Goal: Task Accomplishment & Management: Manage account settings

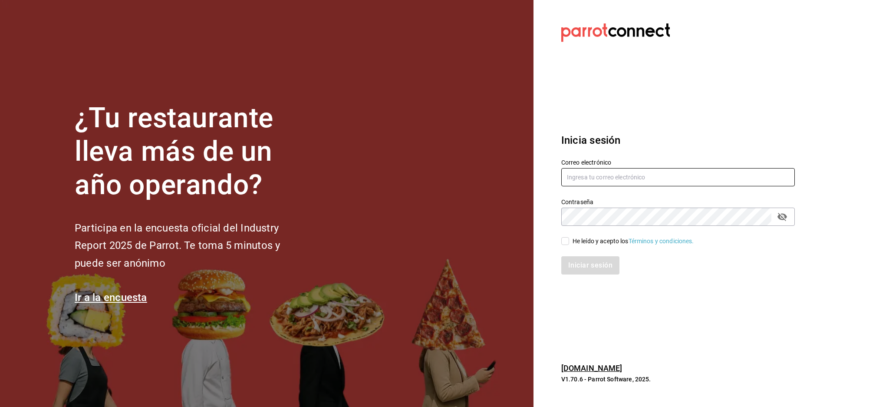
click at [640, 183] on input "text" at bounding box center [678, 177] width 234 height 18
paste input "beachfronthotelb@quintanaroo.com"
type input "beachfronthotelb@quintanaroo.com"
click at [247, 204] on div "¿Tu restaurante lleva más de un año operando? Participa en la encuesta oficial …" at bounding box center [444, 203] width 889 height 407
click at [281, 214] on div "¿Tu restaurante lleva más de un año operando? Participa en la encuesta oficial …" at bounding box center [444, 203] width 889 height 407
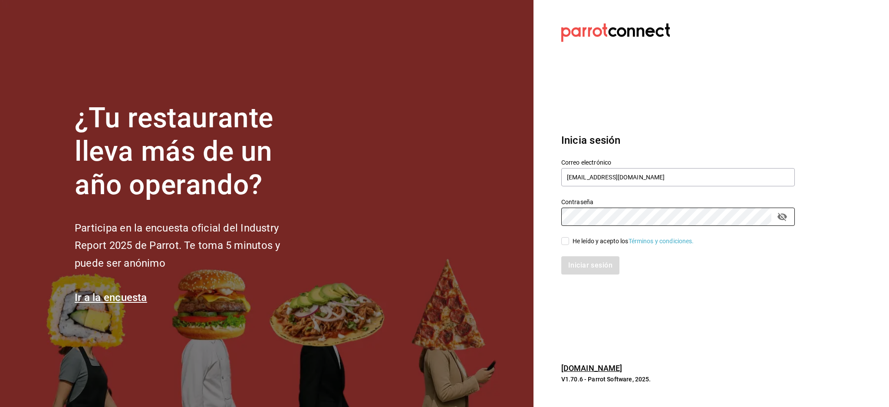
click at [587, 241] on div "He leído y acepto los Términos y condiciones." at bounding box center [634, 241] width 122 height 9
click at [569, 241] on input "He leído y acepto los Términos y condiciones." at bounding box center [565, 241] width 8 height 8
checkbox input "true"
click at [588, 255] on div "Iniciar sesión" at bounding box center [673, 260] width 244 height 29
click at [586, 271] on button "Iniciar sesión" at bounding box center [590, 265] width 59 height 18
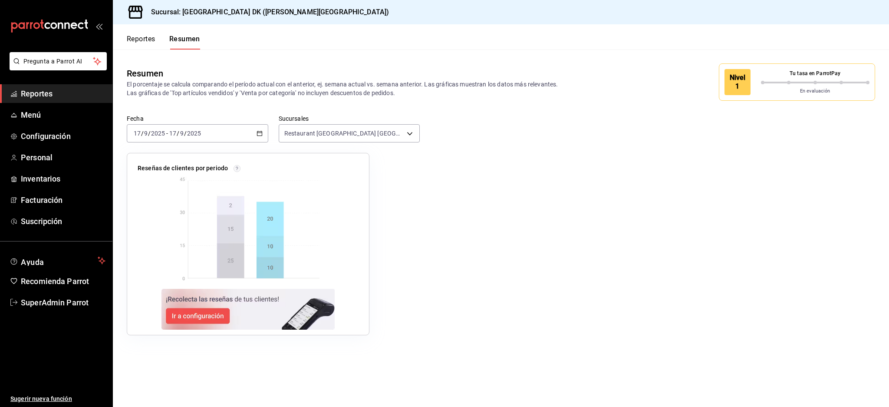
click at [154, 32] on div "Reportes Resumen" at bounding box center [156, 36] width 87 height 25
click at [148, 36] on button "Reportes" at bounding box center [141, 42] width 29 height 15
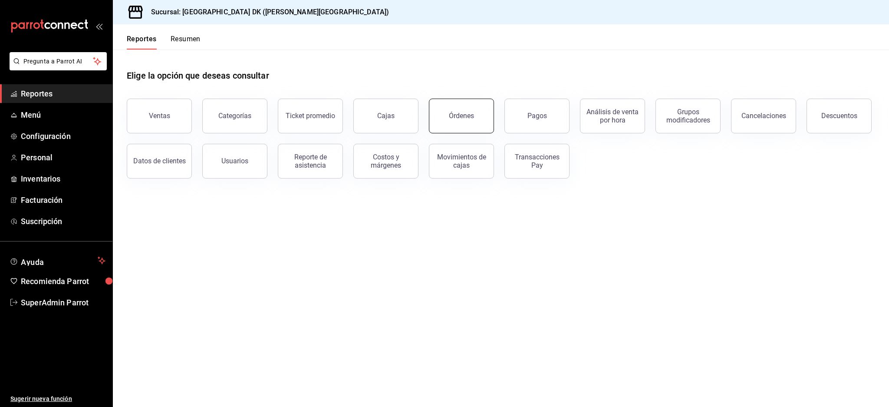
click at [466, 124] on button "Órdenes" at bounding box center [461, 116] width 65 height 35
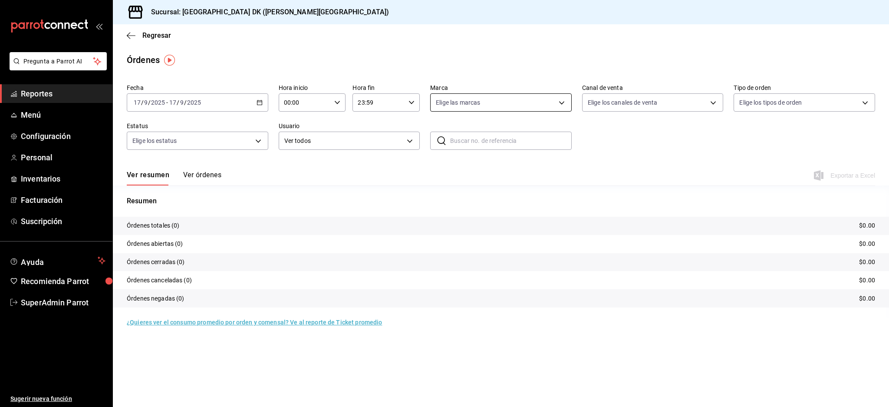
drag, startPoint x: 453, startPoint y: 132, endPoint x: 508, endPoint y: 106, distance: 60.6
click at [520, 119] on div "Fecha 2025-09-17 17 / 9 / 2025 - 2025-09-17 17 / 9 / 2025 Hora inicio 00:00 Hor…" at bounding box center [501, 120] width 749 height 80
drag, startPoint x: 492, startPoint y: 98, endPoint x: 494, endPoint y: 105, distance: 7.6
click at [494, 105] on body "Pregunta a Parrot AI Reportes Menú Configuración Personal Inventarios Facturaci…" at bounding box center [444, 203] width 889 height 407
click at [507, 55] on div at bounding box center [444, 203] width 889 height 407
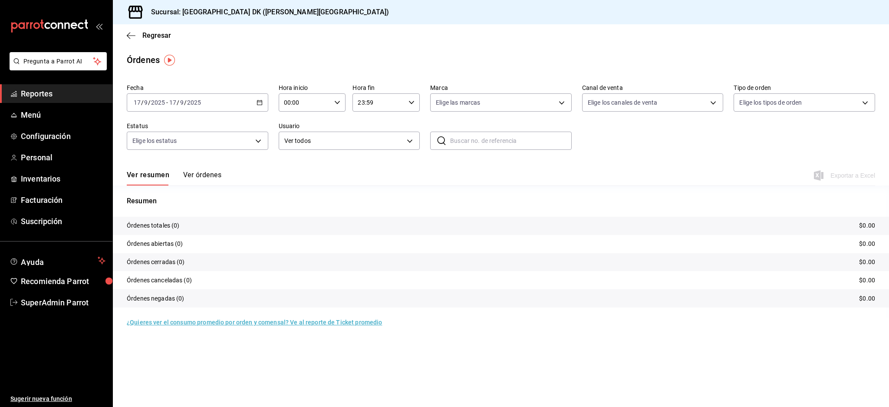
click at [196, 103] on input "2025" at bounding box center [194, 102] width 15 height 7
click at [162, 148] on span "Ayer" at bounding box center [167, 148] width 67 height 9
click at [225, 181] on div "Ver resumen Ver órdenes Exportar a Excel" at bounding box center [501, 172] width 749 height 25
click at [204, 178] on button "Ver órdenes" at bounding box center [202, 178] width 38 height 15
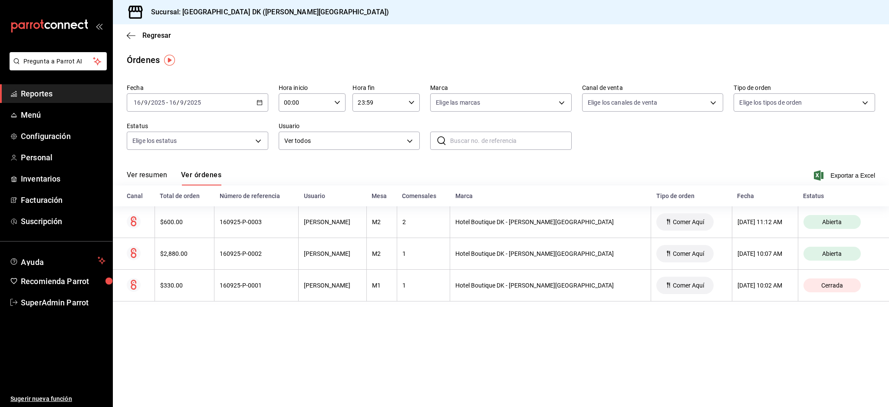
click at [191, 102] on input "2025" at bounding box center [194, 102] width 15 height 7
click at [162, 192] on li "Mes actual" at bounding box center [167, 188] width 81 height 20
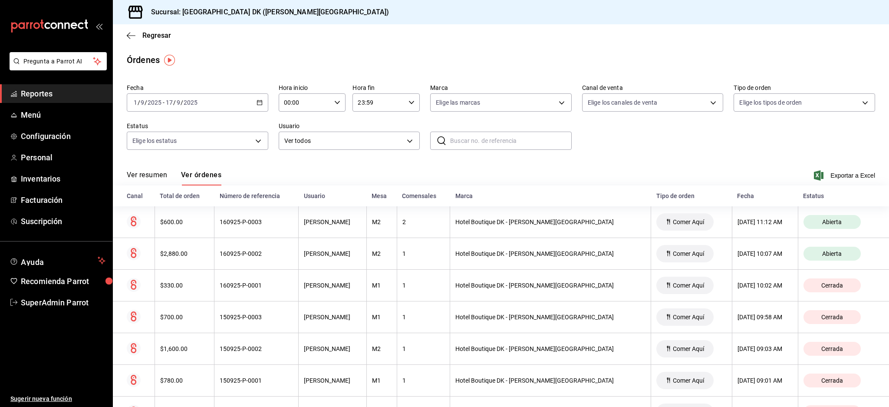
click at [136, 172] on button "Ver resumen" at bounding box center [147, 178] width 40 height 15
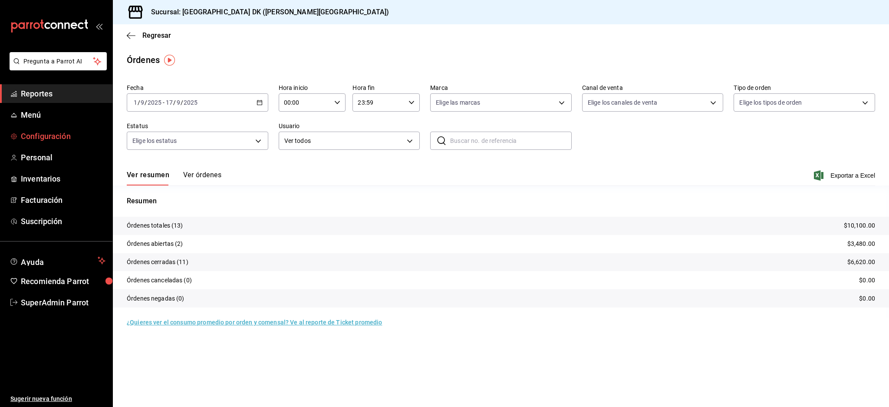
click at [60, 135] on span "Configuración" at bounding box center [63, 136] width 85 height 12
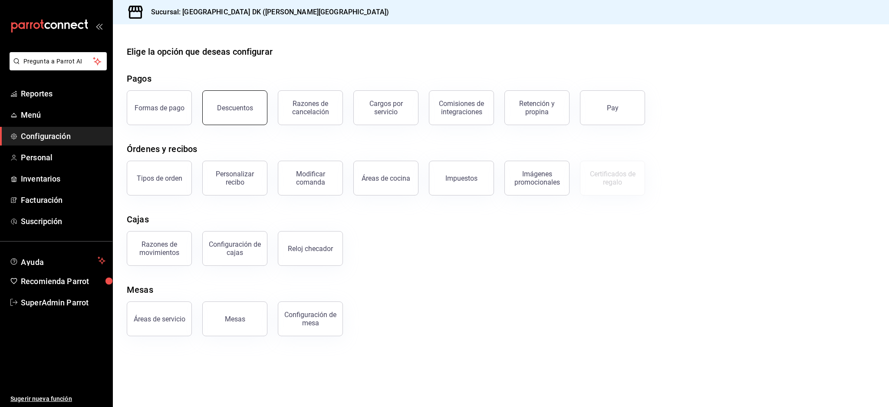
click at [242, 111] on div "Descuentos" at bounding box center [235, 108] width 36 height 8
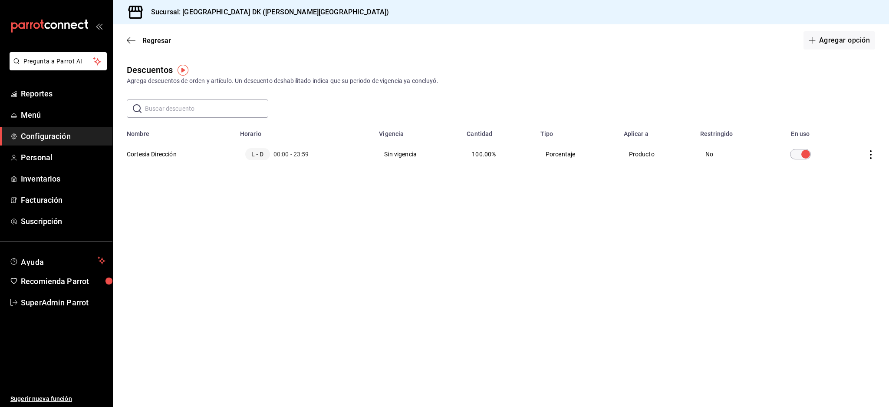
click at [653, 155] on td "Producto" at bounding box center [657, 154] width 76 height 33
click at [648, 185] on div "Descuentos Agrega descuentos de orden y artículo. Un descuento deshabilitado in…" at bounding box center [501, 132] width 776 height 139
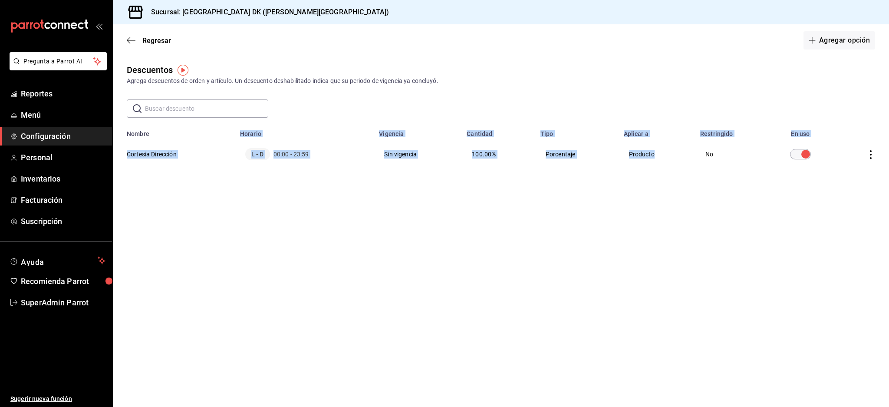
drag, startPoint x: 622, startPoint y: 122, endPoint x: 655, endPoint y: 151, distance: 44.6
click at [655, 151] on div "Descuentos Agrega descuentos de orden y artículo. Un descuento deshabilitado in…" at bounding box center [501, 132] width 776 height 139
click at [651, 188] on div "Descuentos Agrega descuentos de orden y artículo. Un descuento deshabilitado in…" at bounding box center [501, 132] width 776 height 139
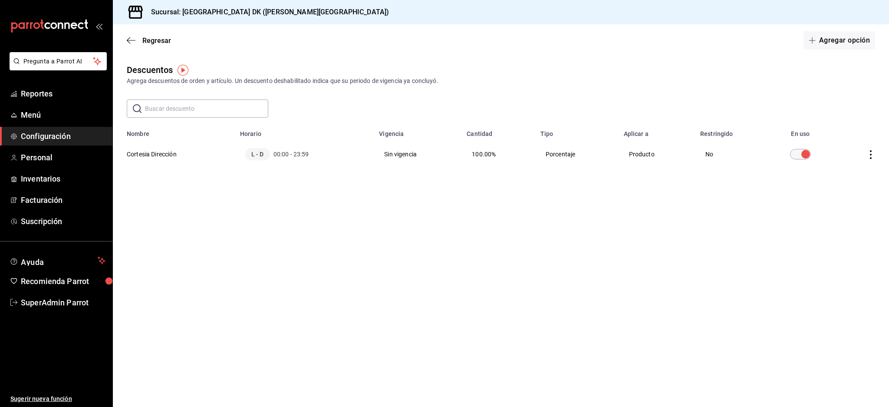
click at [637, 157] on td "Producto" at bounding box center [657, 154] width 76 height 33
click at [648, 202] on main "Regresar Agregar opción Descuentos Agrega descuentos de orden y artículo. Un de…" at bounding box center [501, 215] width 776 height 383
click at [871, 145] on td "discountsTable" at bounding box center [862, 154] width 54 height 33
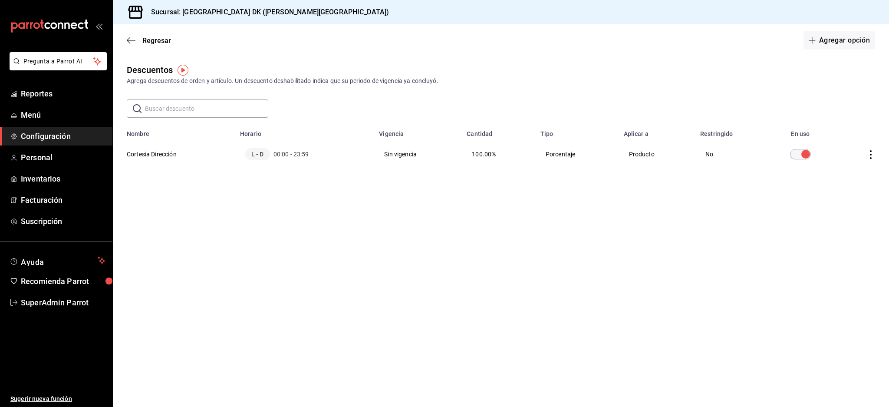
click at [871, 148] on td "discountsTable" at bounding box center [862, 154] width 54 height 33
click at [871, 153] on icon "actions" at bounding box center [871, 154] width 9 height 9
click at [643, 236] on div at bounding box center [444, 203] width 889 height 407
drag, startPoint x: 622, startPoint y: 128, endPoint x: 670, endPoint y: 165, distance: 60.8
click at [671, 164] on table "Nombre Horario Vigencia Cantidad Tipo Aplicar a Restringido En uso Cortesia Dir…" at bounding box center [501, 148] width 776 height 46
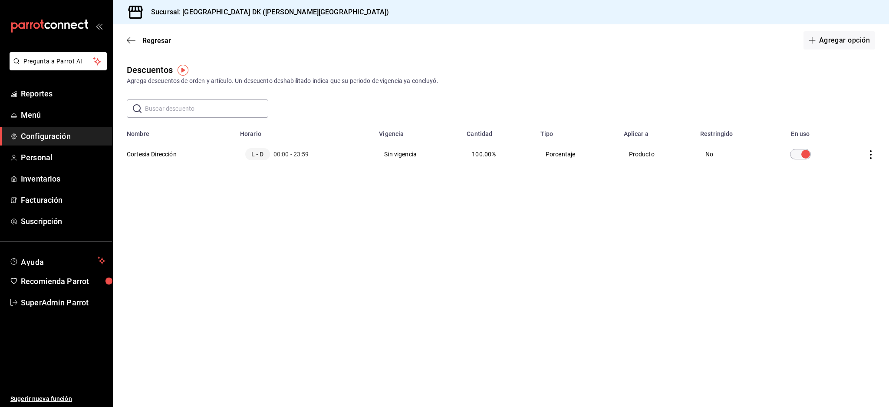
click at [658, 190] on div "Descuentos Agrega descuentos de orden y artículo. Un descuento deshabilitado in…" at bounding box center [501, 132] width 776 height 139
click at [343, 44] on div "Regresar Agregar opción" at bounding box center [501, 40] width 776 height 32
click at [79, 306] on span "SuperAdmin Parrot" at bounding box center [63, 303] width 85 height 12
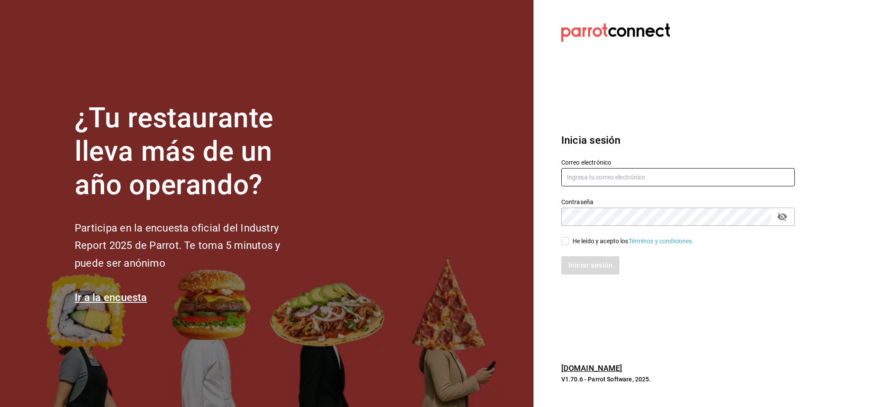
click at [626, 175] on input "text" at bounding box center [678, 177] width 234 height 18
click at [624, 169] on input "text" at bounding box center [678, 177] width 234 height 18
click at [620, 181] on input "text" at bounding box center [678, 177] width 234 height 18
paste input "porlamanana@cholula.com"
type input "porlamanana@cholula.com"
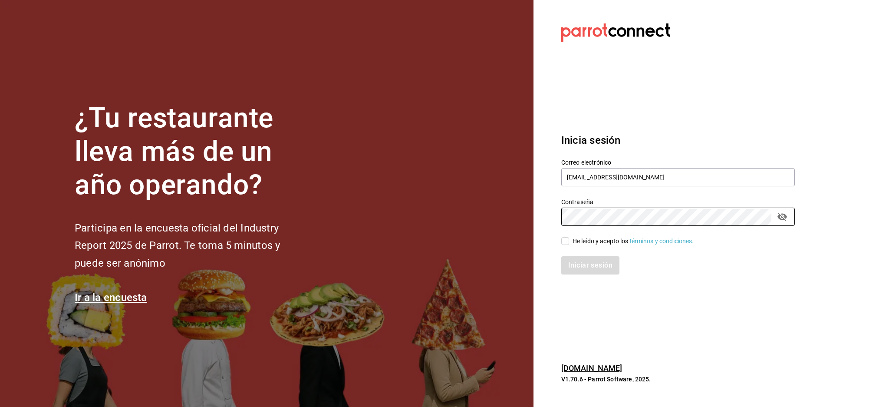
click at [595, 240] on div "He leído y acepto los Términos y condiciones." at bounding box center [634, 241] width 122 height 9
click at [569, 240] on input "He leído y acepto los Términos y condiciones." at bounding box center [565, 241] width 8 height 8
checkbox input "true"
click at [587, 264] on button "Iniciar sesión" at bounding box center [590, 265] width 59 height 18
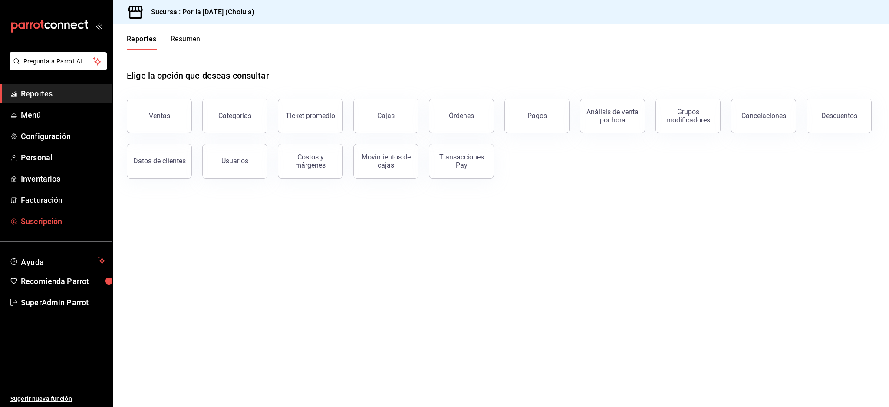
click at [39, 218] on span "Suscripción" at bounding box center [63, 221] width 85 height 12
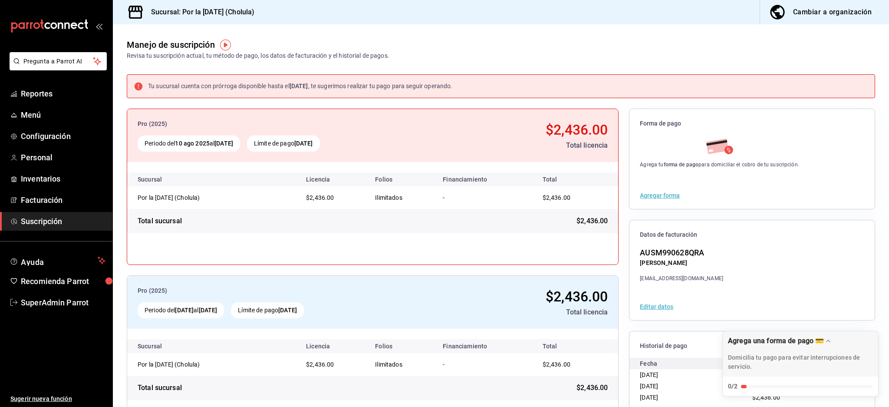
click at [540, 46] on div "Manejo de suscripción Revisa tu suscripción actual, tu método de pago, los dato…" at bounding box center [501, 42] width 776 height 36
click at [40, 109] on span "Menú" at bounding box center [63, 115] width 85 height 12
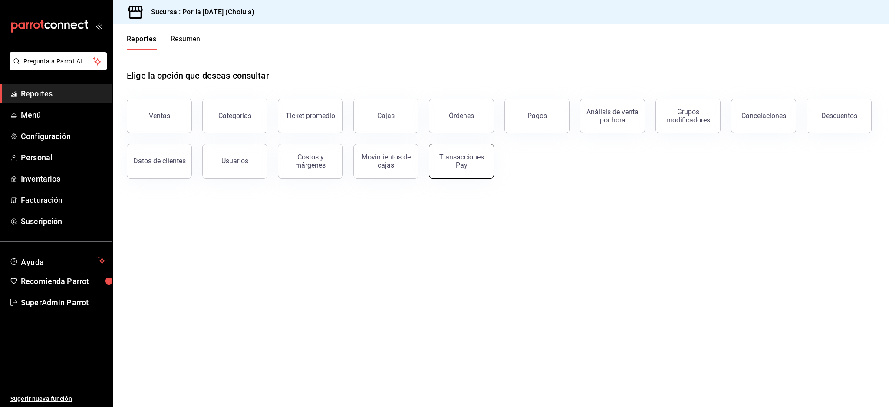
click at [472, 158] on div "Transacciones Pay" at bounding box center [462, 161] width 54 height 16
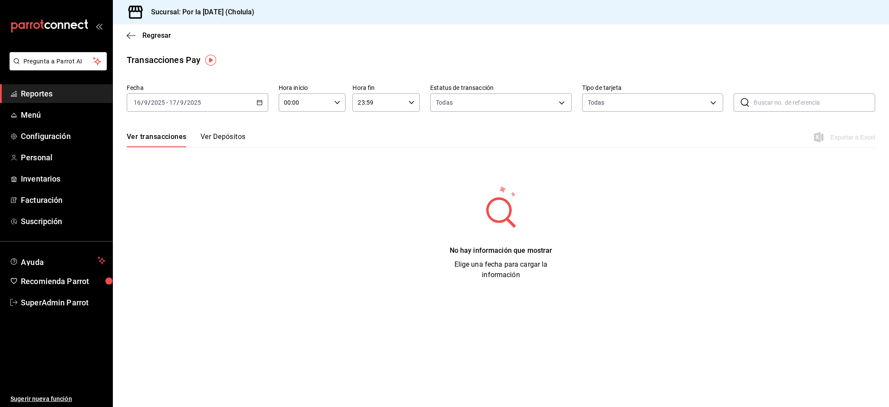
click at [230, 135] on button "Ver Depósitos" at bounding box center [223, 139] width 45 height 15
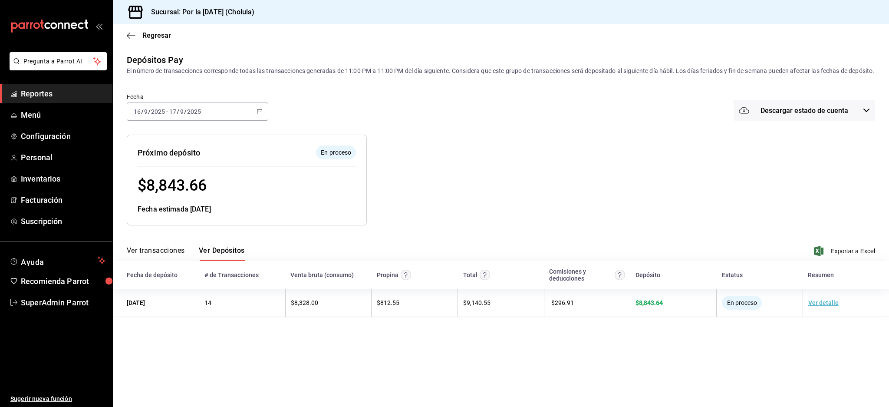
click at [206, 119] on div "2025-09-16 16 / 9 / 2025 - 2025-09-17 17 / 9 / 2025" at bounding box center [198, 111] width 142 height 18
click at [590, 361] on main "Regresar Depósitos Pay El número de transacciones corresponde todas las transac…" at bounding box center [501, 215] width 776 height 383
click at [239, 121] on div "2025-09-16 16 / 9 / 2025 - 2025-09-17 17 / 9 / 2025" at bounding box center [198, 111] width 142 height 18
click at [168, 181] on span "Semana actual" at bounding box center [167, 176] width 67 height 9
click at [580, 200] on div at bounding box center [557, 173] width 381 height 105
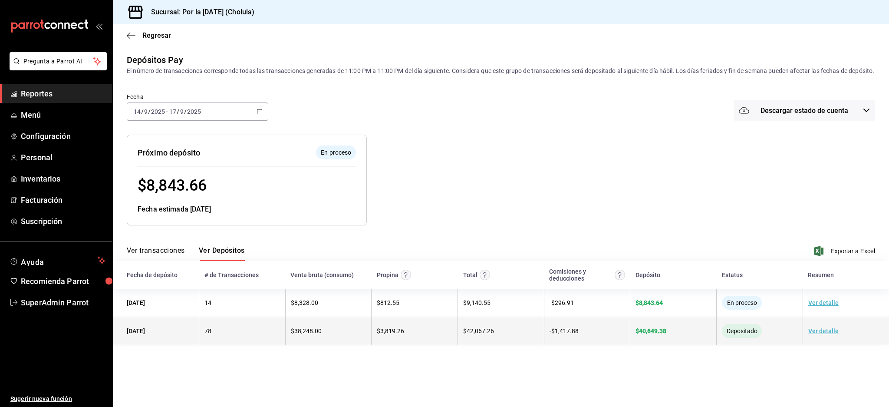
click at [821, 334] on link "Ver detalle" at bounding box center [823, 330] width 30 height 7
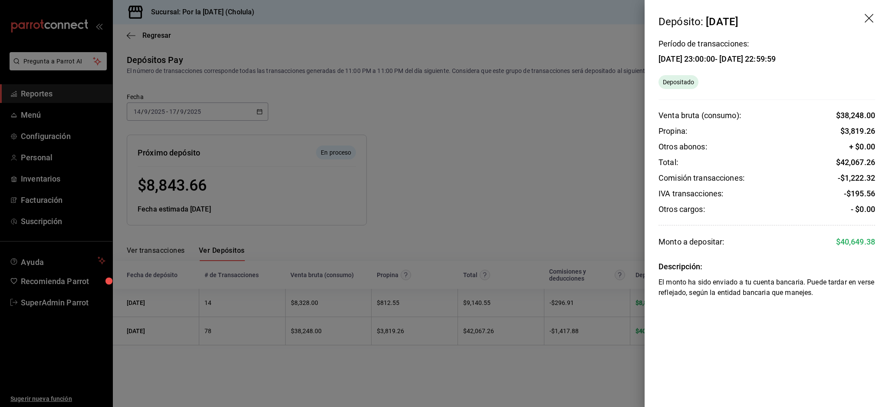
click at [870, 19] on icon "drag" at bounding box center [869, 18] width 9 height 9
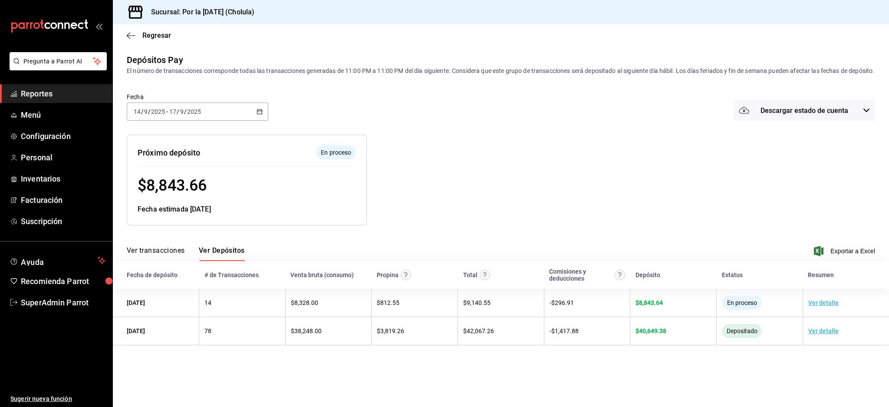
click at [232, 115] on div "2025-09-14 14 / 9 / 2025 - 2025-09-17 17 / 9 / 2025" at bounding box center [198, 111] width 142 height 18
click at [162, 201] on span "Mes actual" at bounding box center [167, 196] width 67 height 9
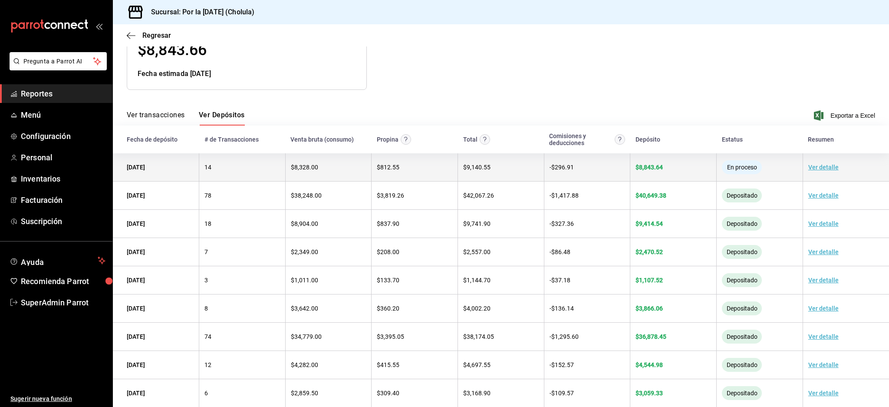
scroll to position [115, 0]
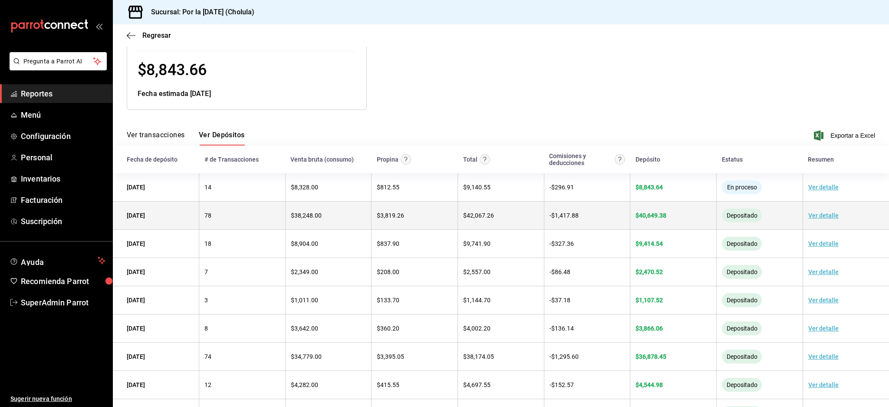
click at [803, 225] on td "Ver detalle" at bounding box center [846, 215] width 86 height 28
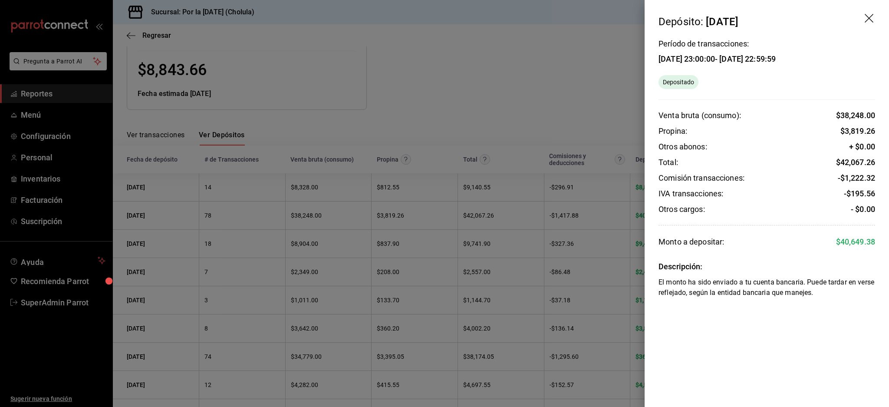
click at [873, 20] on icon "drag" at bounding box center [870, 19] width 10 height 10
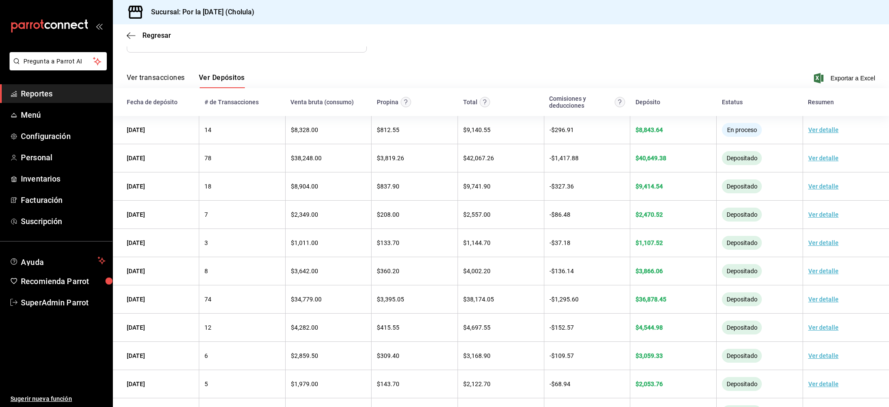
scroll to position [174, 0]
click at [84, 355] on ul "Sugerir nueva función" at bounding box center [56, 360] width 112 height 96
click at [78, 297] on span "SuperAdmin Parrot" at bounding box center [63, 303] width 85 height 12
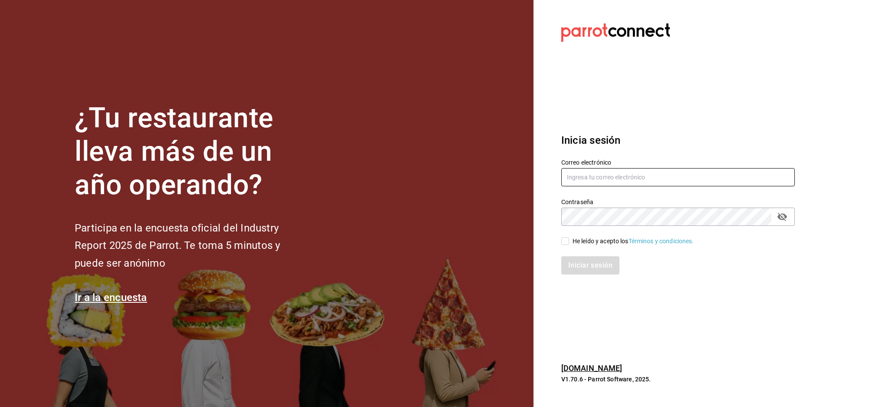
click at [617, 184] on input "text" at bounding box center [678, 177] width 234 height 18
paste input "kench"
drag, startPoint x: 609, startPoint y: 172, endPoint x: 381, endPoint y: 172, distance: 228.4
click at [381, 172] on div "¿Tu restaurante lleva más de un año operando? Participa en la encuesta oficial …" at bounding box center [444, 203] width 889 height 407
paste input "multiuser@kenchys.com"
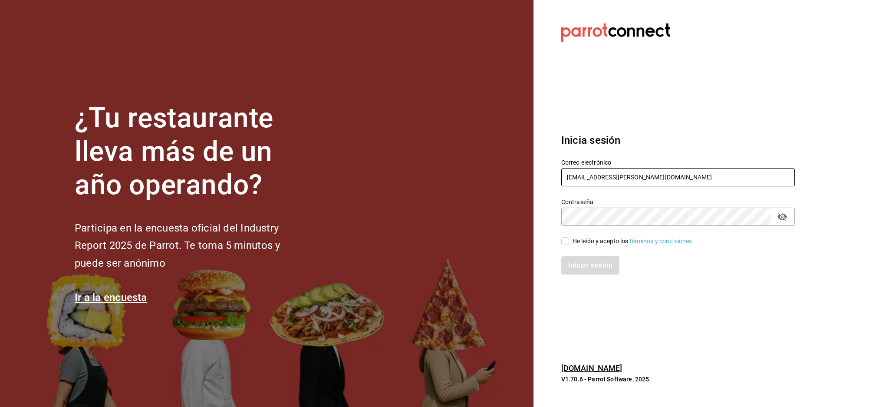
type input "multiuser@kenchys.com"
click at [592, 240] on div "He leído y acepto los Términos y condiciones." at bounding box center [634, 241] width 122 height 9
click at [569, 240] on input "He leído y acepto los Términos y condiciones." at bounding box center [565, 241] width 8 height 8
checkbox input "true"
drag, startPoint x: 592, startPoint y: 264, endPoint x: 597, endPoint y: 263, distance: 5.8
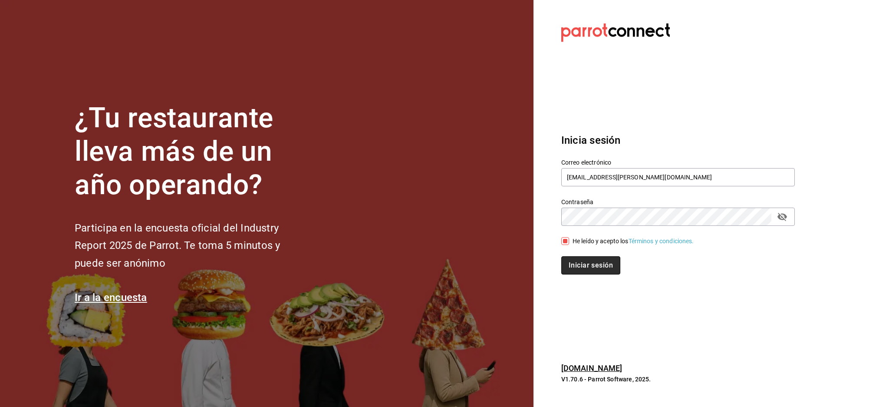
click at [592, 265] on button "Iniciar sesión" at bounding box center [590, 265] width 59 height 18
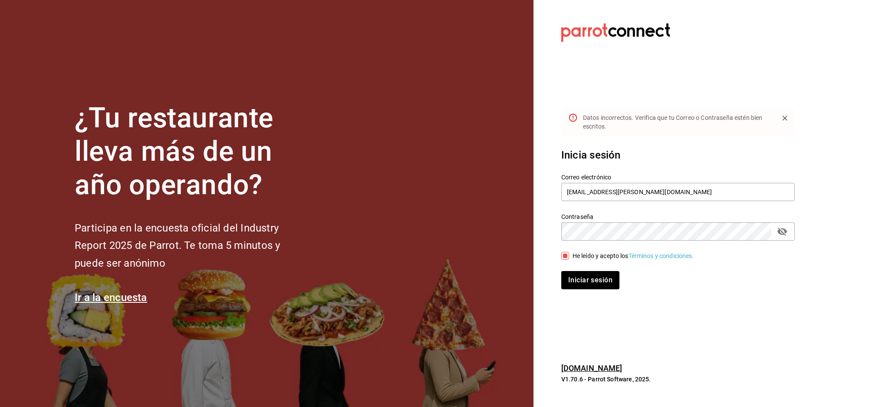
click at [791, 233] on div "Contraseña" at bounding box center [678, 231] width 234 height 18
click at [780, 232] on icon "passwordField" at bounding box center [783, 232] width 10 height 8
click at [366, 230] on div "¿Tu restaurante lleva más de un año operando? Participa en la encuesta oficial …" at bounding box center [444, 203] width 889 height 407
click at [591, 280] on button "Iniciar sesión" at bounding box center [590, 280] width 59 height 18
click at [274, 205] on div "¿Tu restaurante lleva más de un año operando? Participa en la encuesta oficial …" at bounding box center [444, 203] width 889 height 407
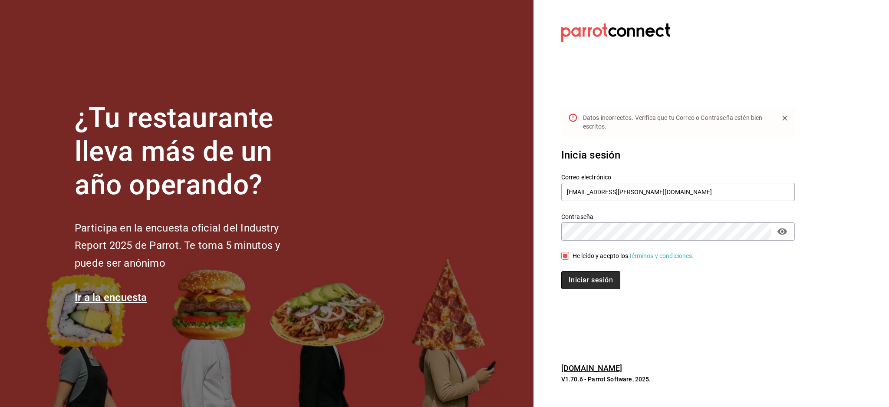
click at [582, 271] on button "Iniciar sesión" at bounding box center [590, 280] width 59 height 18
click at [376, 204] on div "¿Tu restaurante lleva más de un año operando? Participa en la encuesta oficial …" at bounding box center [444, 203] width 889 height 407
click at [561, 271] on button "Iniciar sesión" at bounding box center [590, 280] width 58 height 18
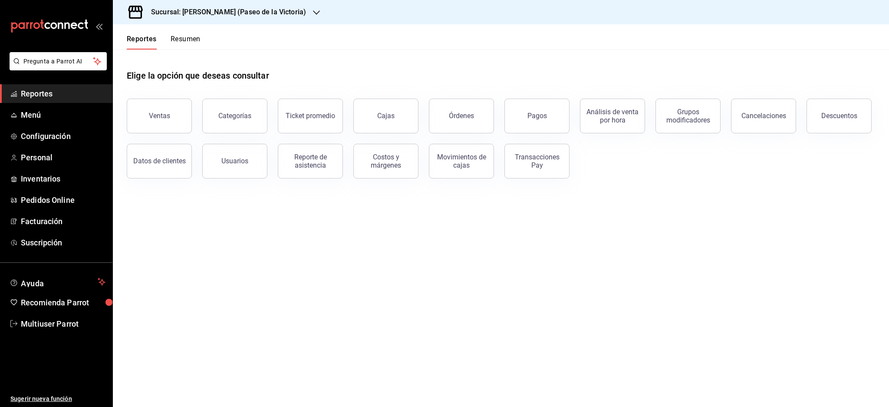
click at [248, 16] on h3 "Sucursal: [PERSON_NAME] (Paseo de la Victoria)" at bounding box center [225, 12] width 162 height 10
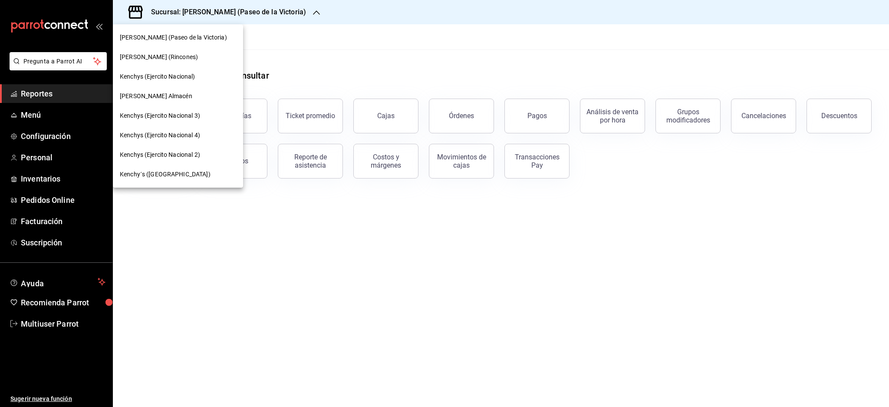
drag, startPoint x: 537, startPoint y: 230, endPoint x: 542, endPoint y: 229, distance: 4.9
click at [537, 230] on div at bounding box center [444, 203] width 889 height 407
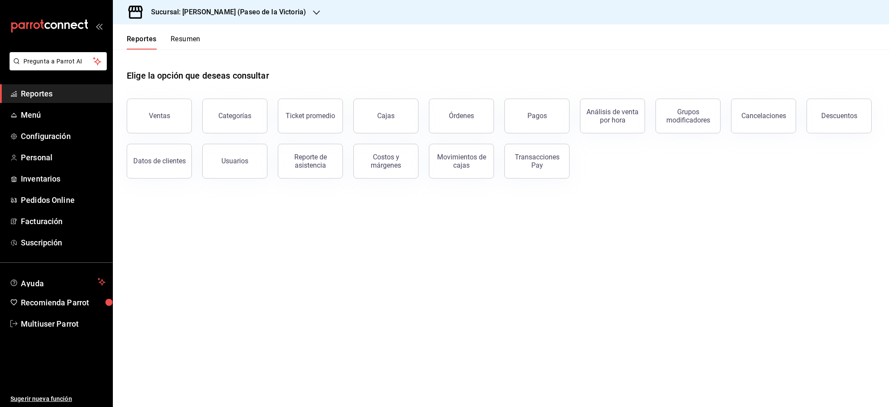
click at [296, 1] on div "Sucursal: [PERSON_NAME] (Paseo de la Victoria)" at bounding box center [222, 12] width 204 height 24
